Goal: Task Accomplishment & Management: Contribute content

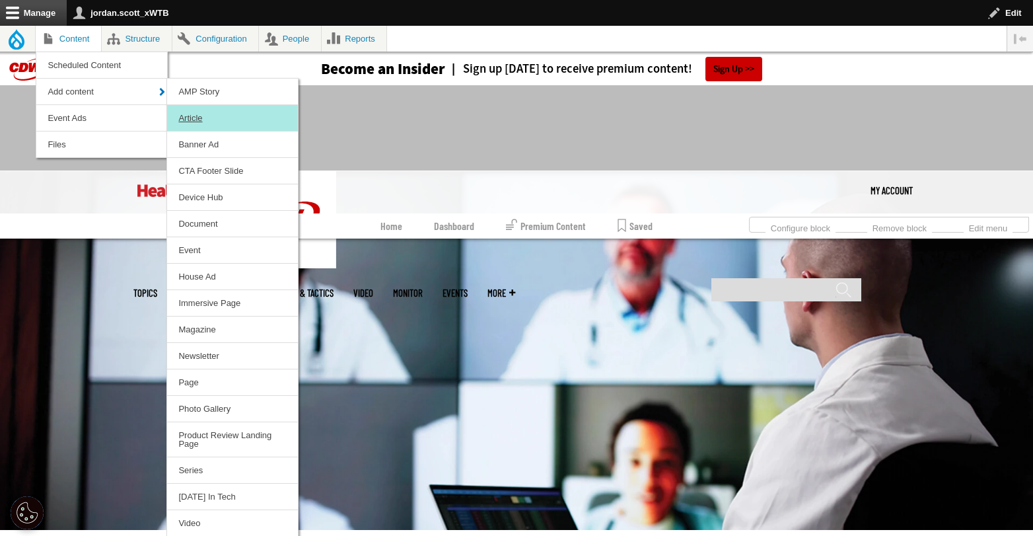
click at [203, 125] on link "Article" at bounding box center [232, 118] width 131 height 26
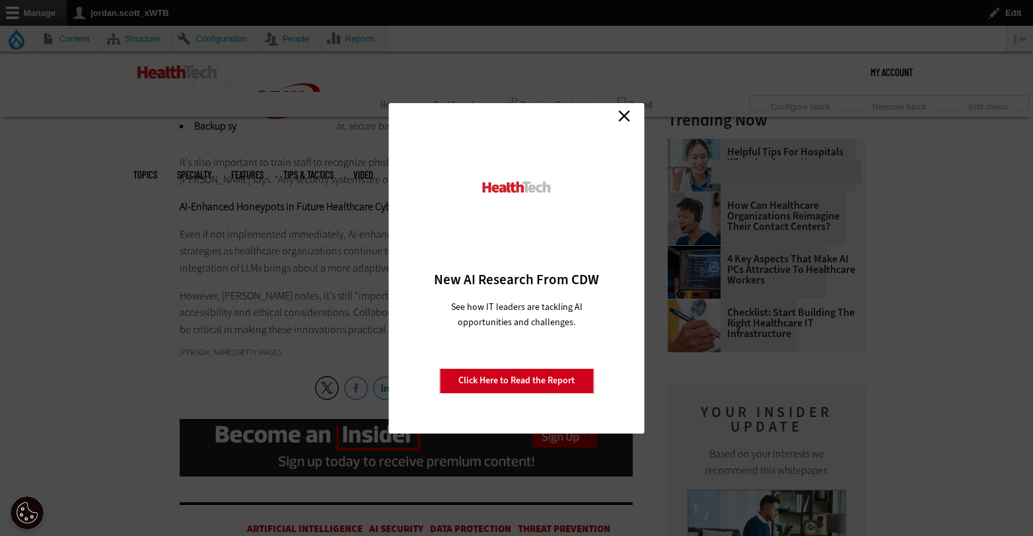
scroll to position [1449, 0]
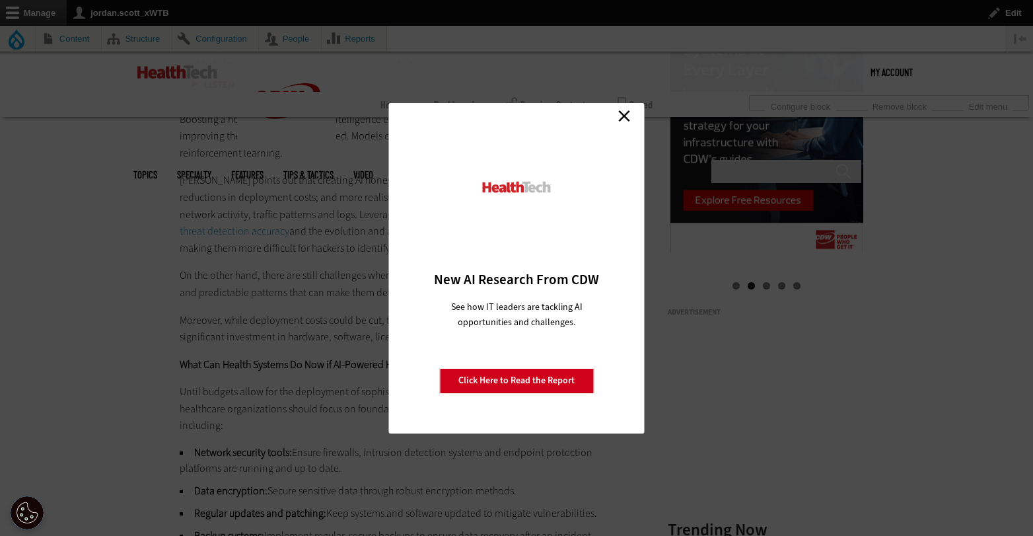
click at [622, 117] on link "Close" at bounding box center [624, 116] width 20 height 20
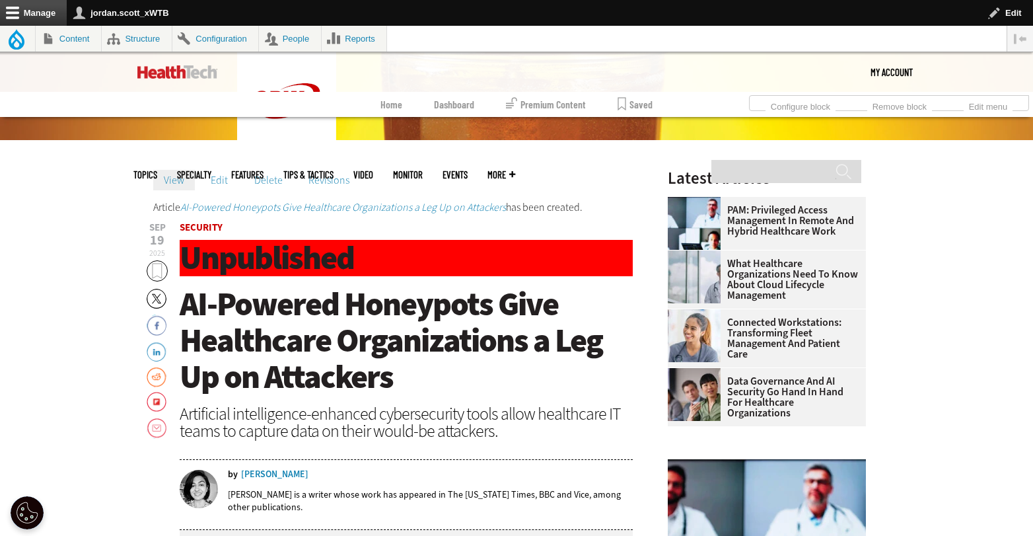
scroll to position [374, 0]
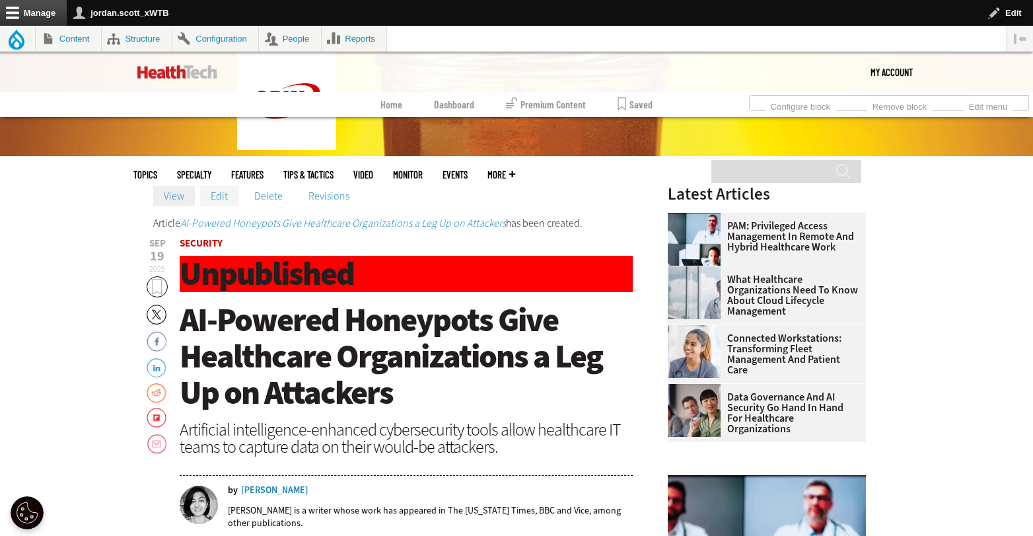
click at [221, 199] on link "Edit" at bounding box center [219, 196] width 38 height 20
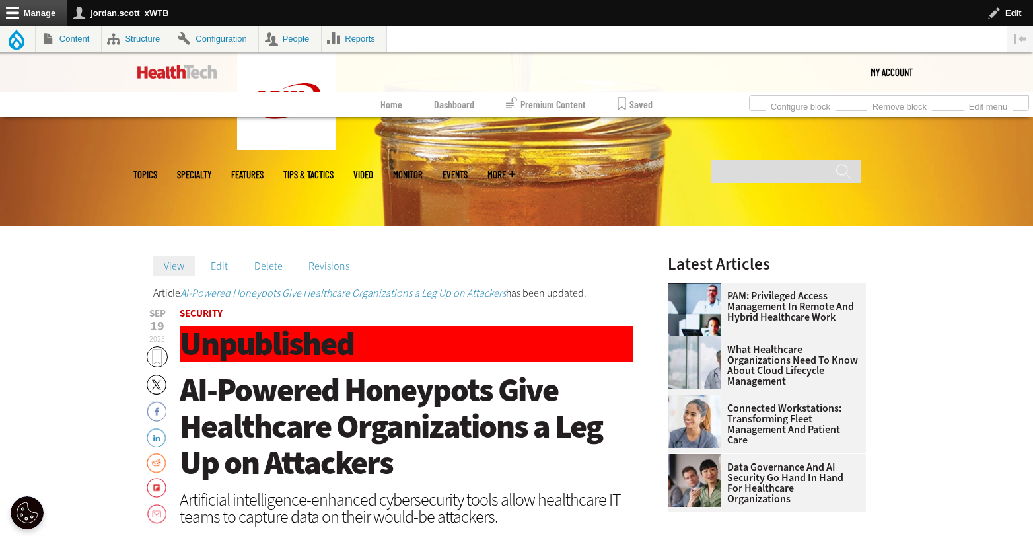
scroll to position [202, 0]
